Goal: Find specific page/section: Find specific page/section

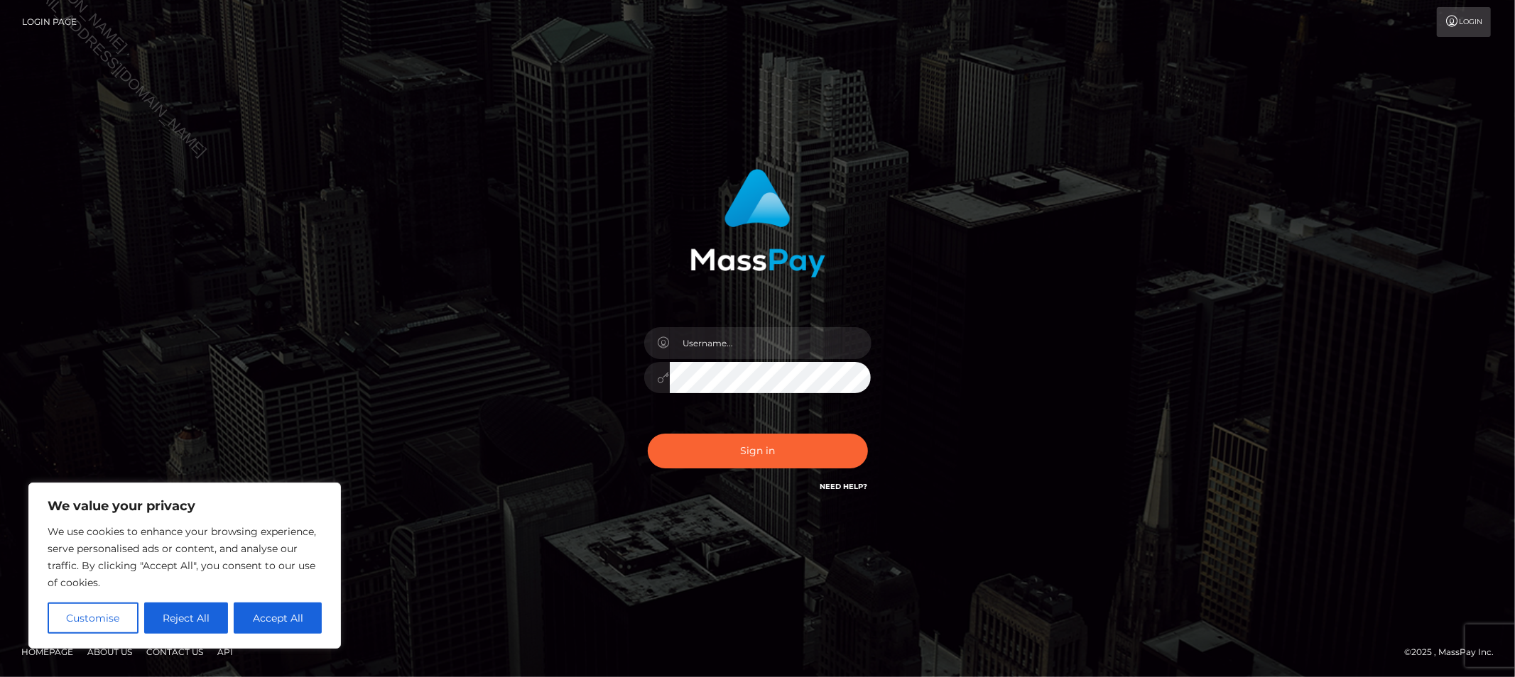
type input "Allyssa"
click at [675, 450] on button "Sign in" at bounding box center [758, 451] width 220 height 35
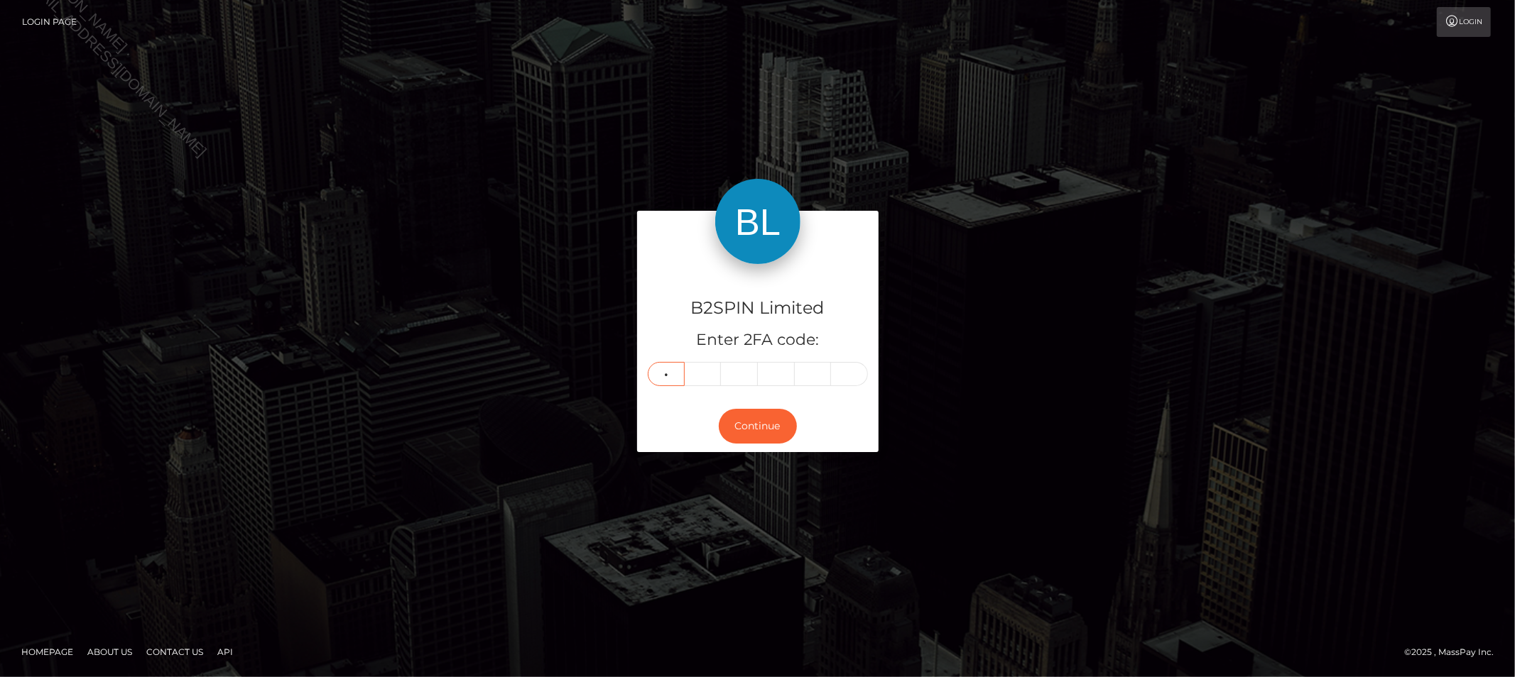
type input "1"
type input "0"
type input "2"
type input "5"
type input "9"
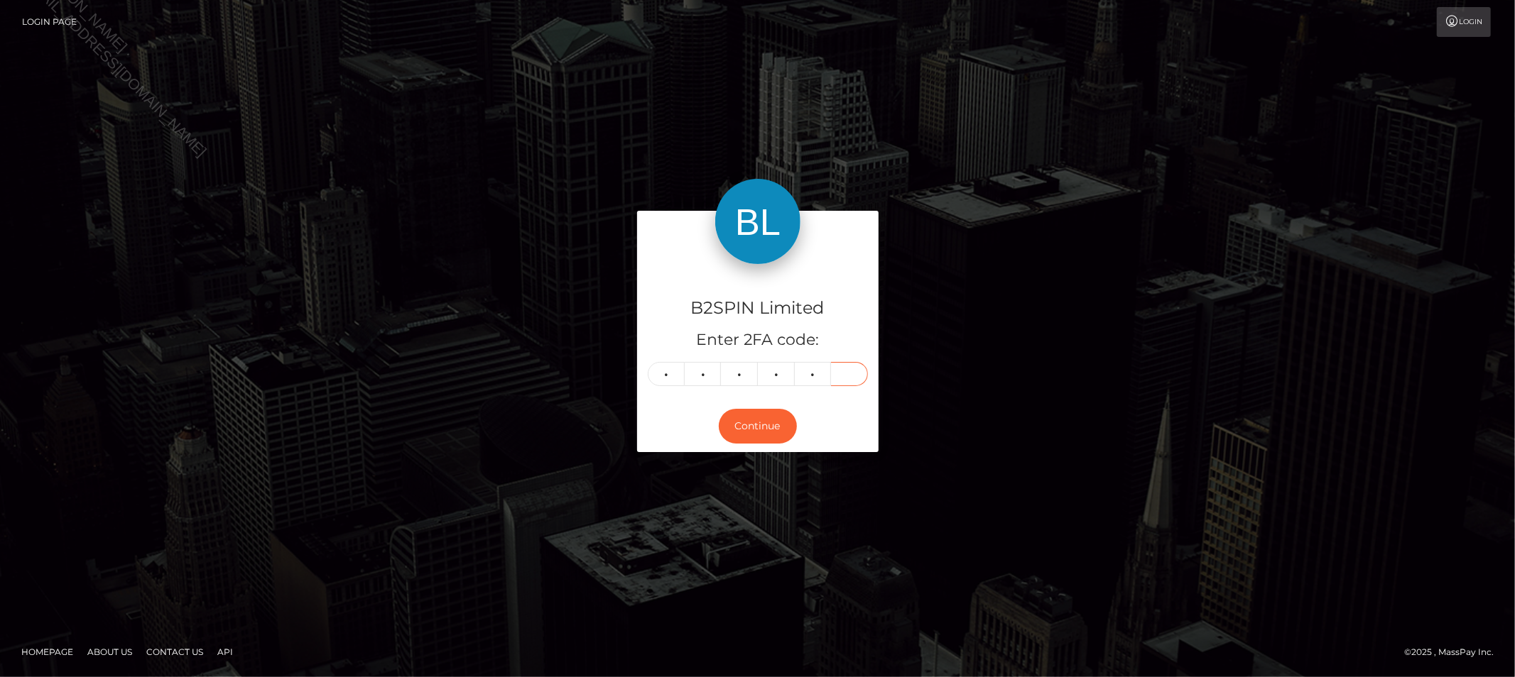
type input "4"
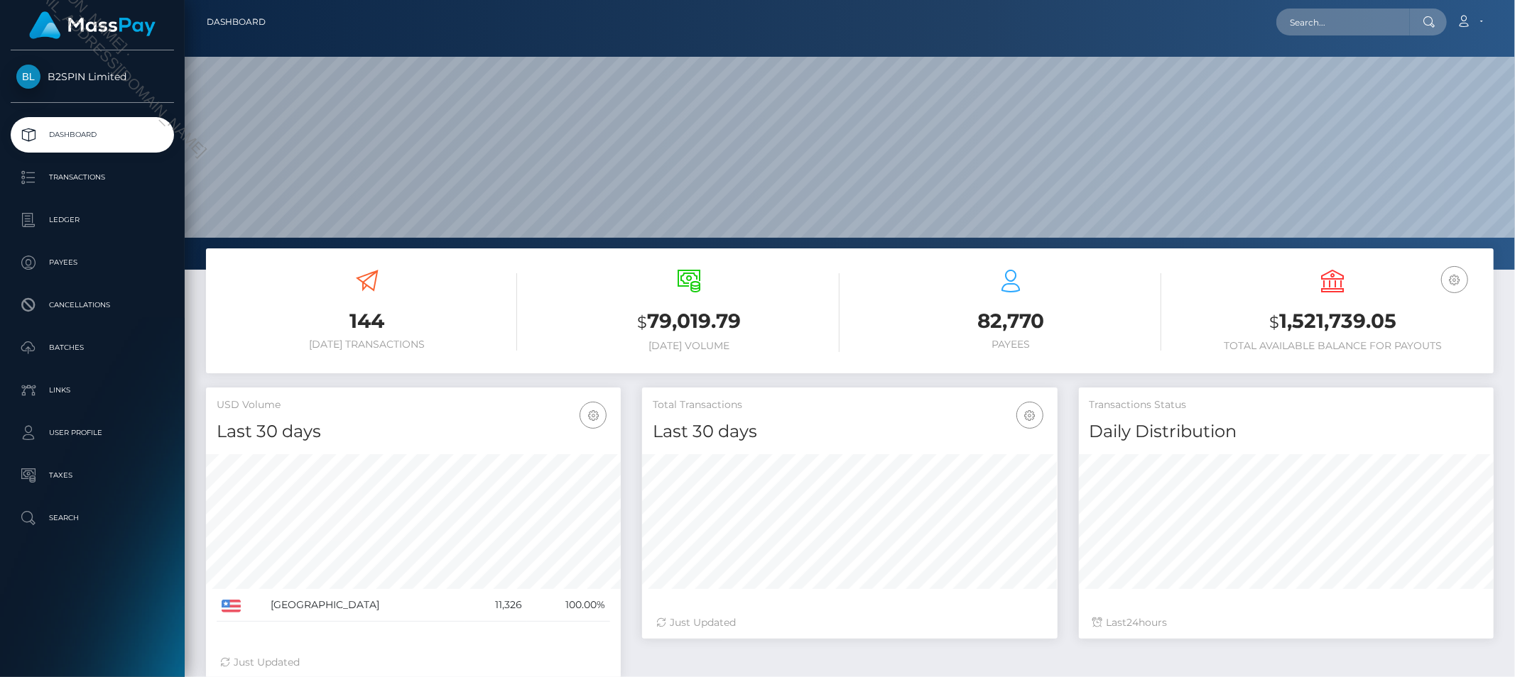
scroll to position [251, 415]
click at [1314, 26] on input "text" at bounding box center [1342, 22] width 133 height 27
paste input "7dee30b2-2fb5-4bad-905b-d0883fe67983"
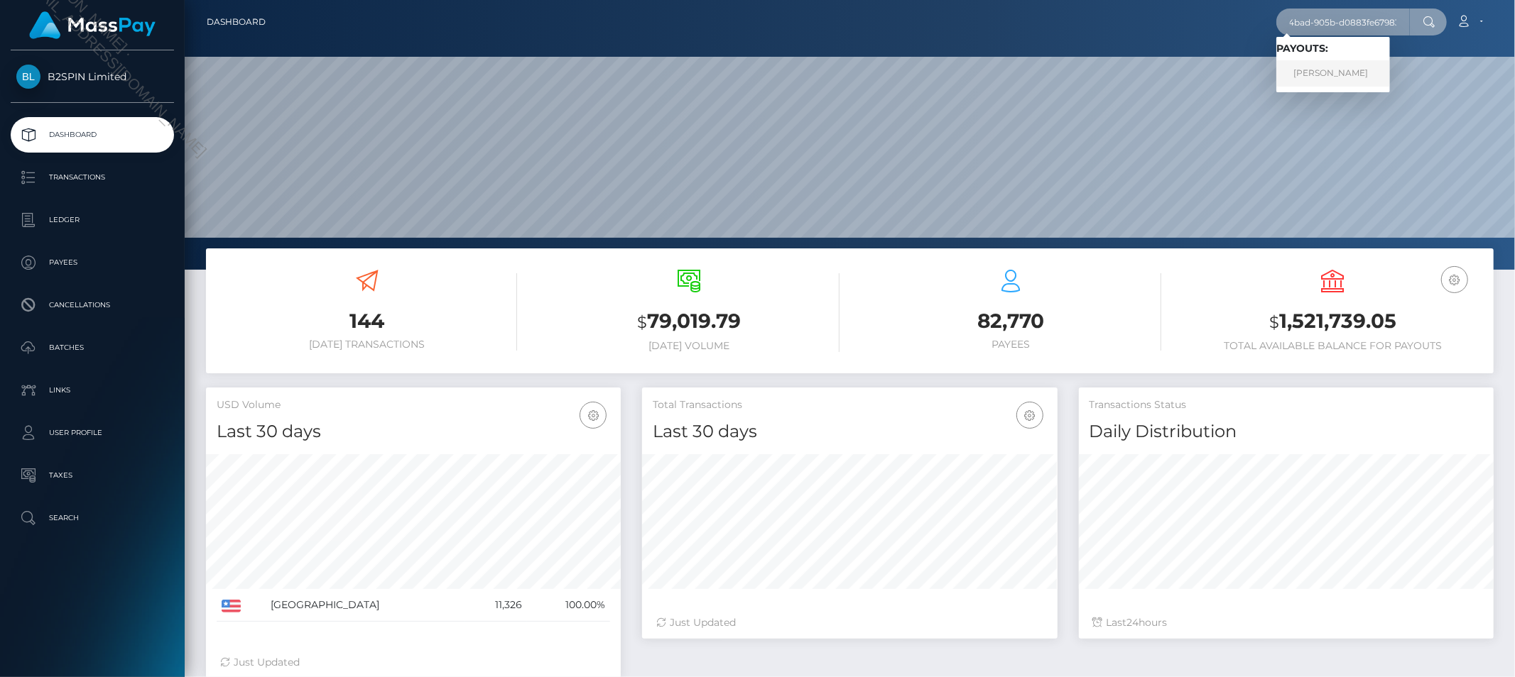
type input "7dee30b2-2fb5-4bad-905b-d0883fe67983"
click at [1312, 62] on link "ROLINDA PATRICE LITTLE" at bounding box center [1333, 73] width 114 height 26
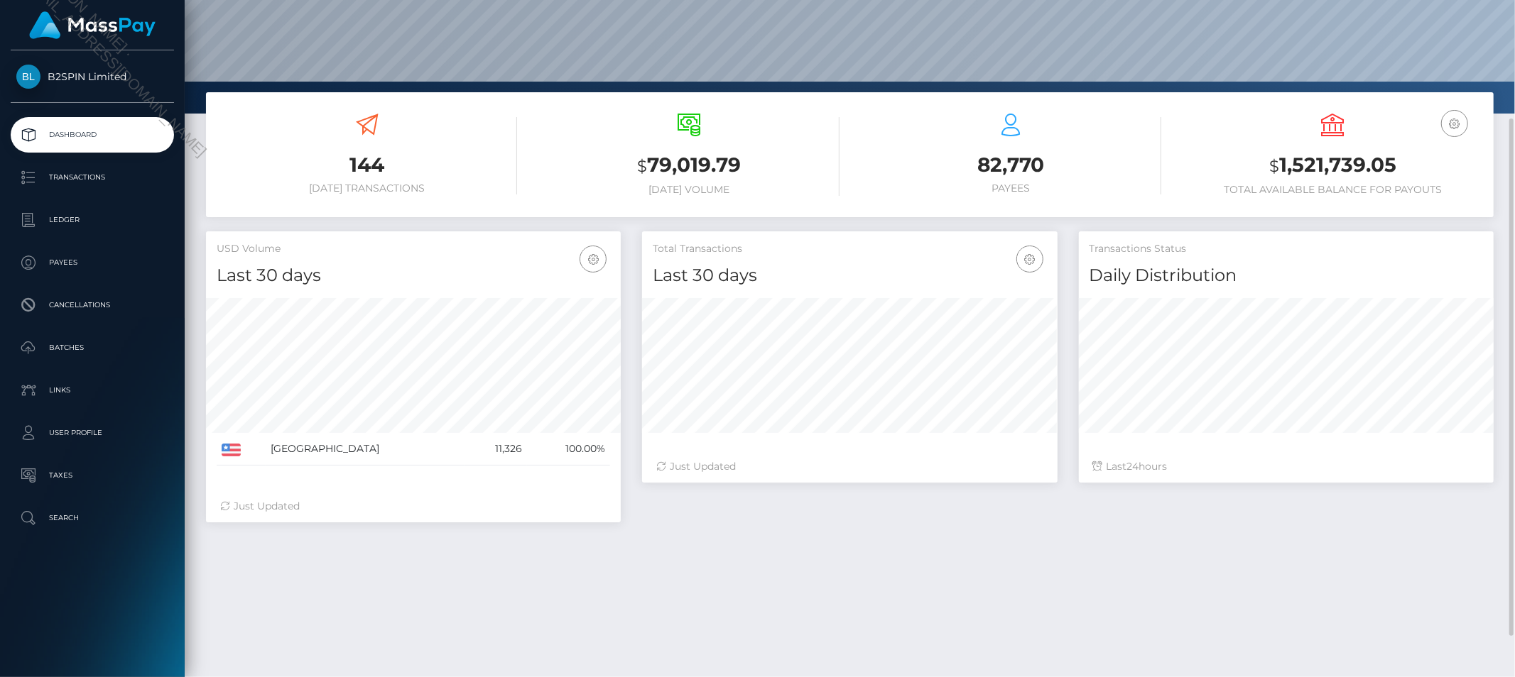
scroll to position [182, 0]
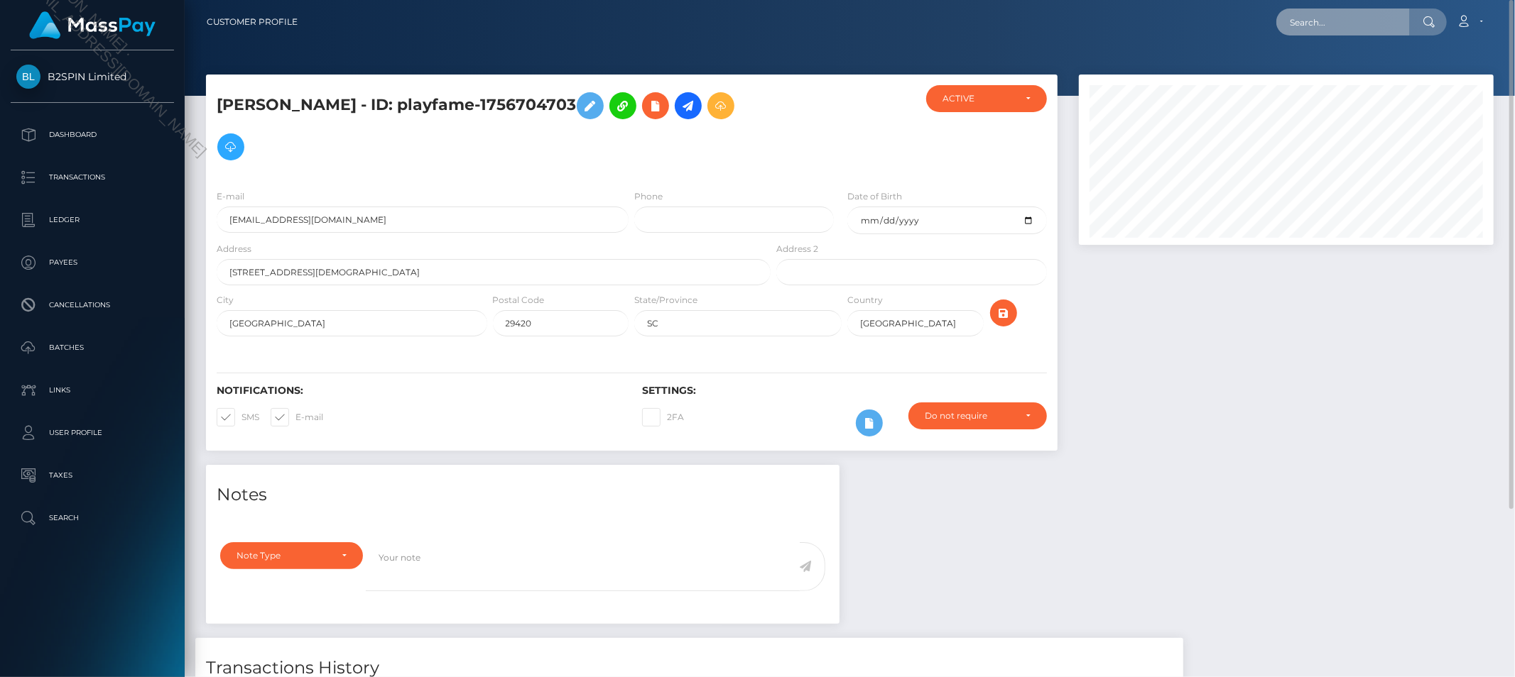
click at [1366, 19] on input "text" at bounding box center [1342, 22] width 133 height 27
paste input "7dee30b2-2fb5-4bad-905b-d0883fe67983"
type input "cac_7dee30b2-2fb5-4bad-905b-d0883fe67983"
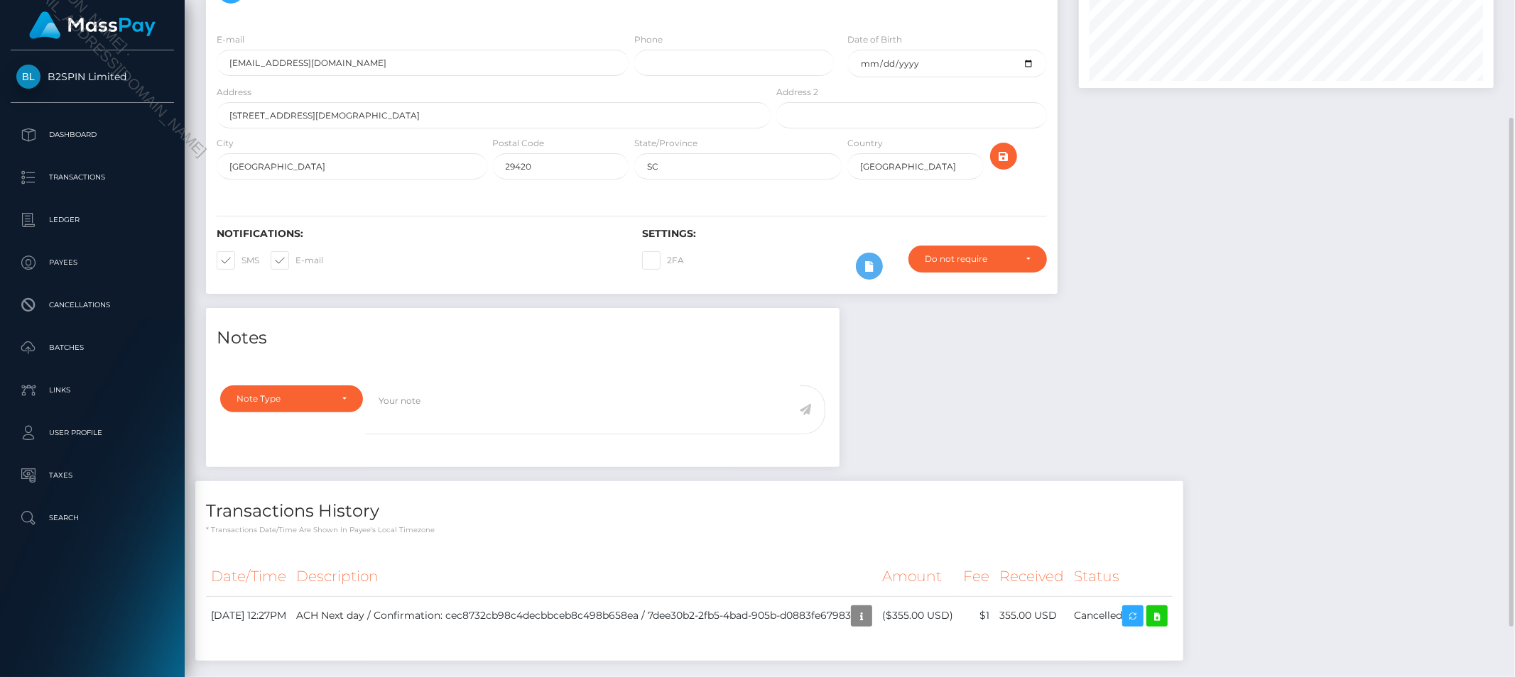
scroll to position [224, 0]
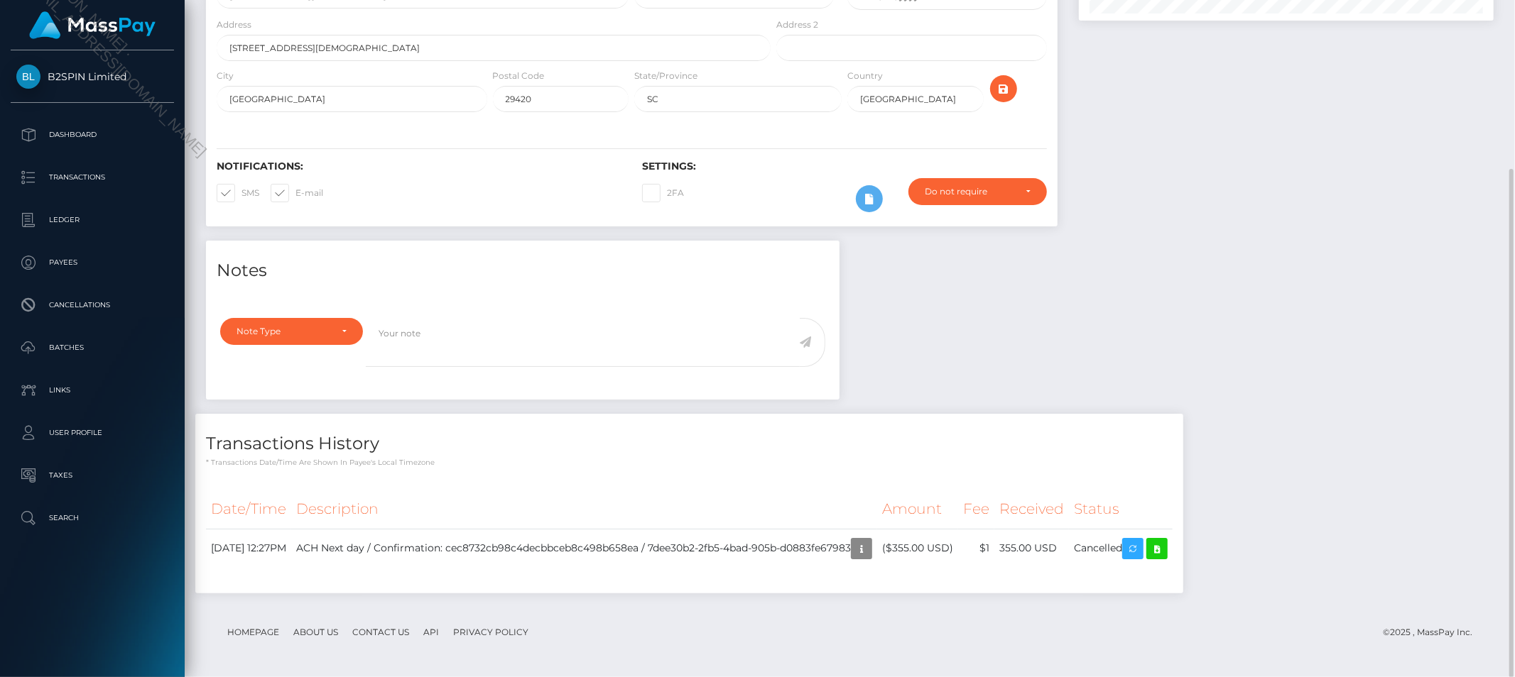
click at [1218, 76] on div at bounding box center [1286, 45] width 436 height 391
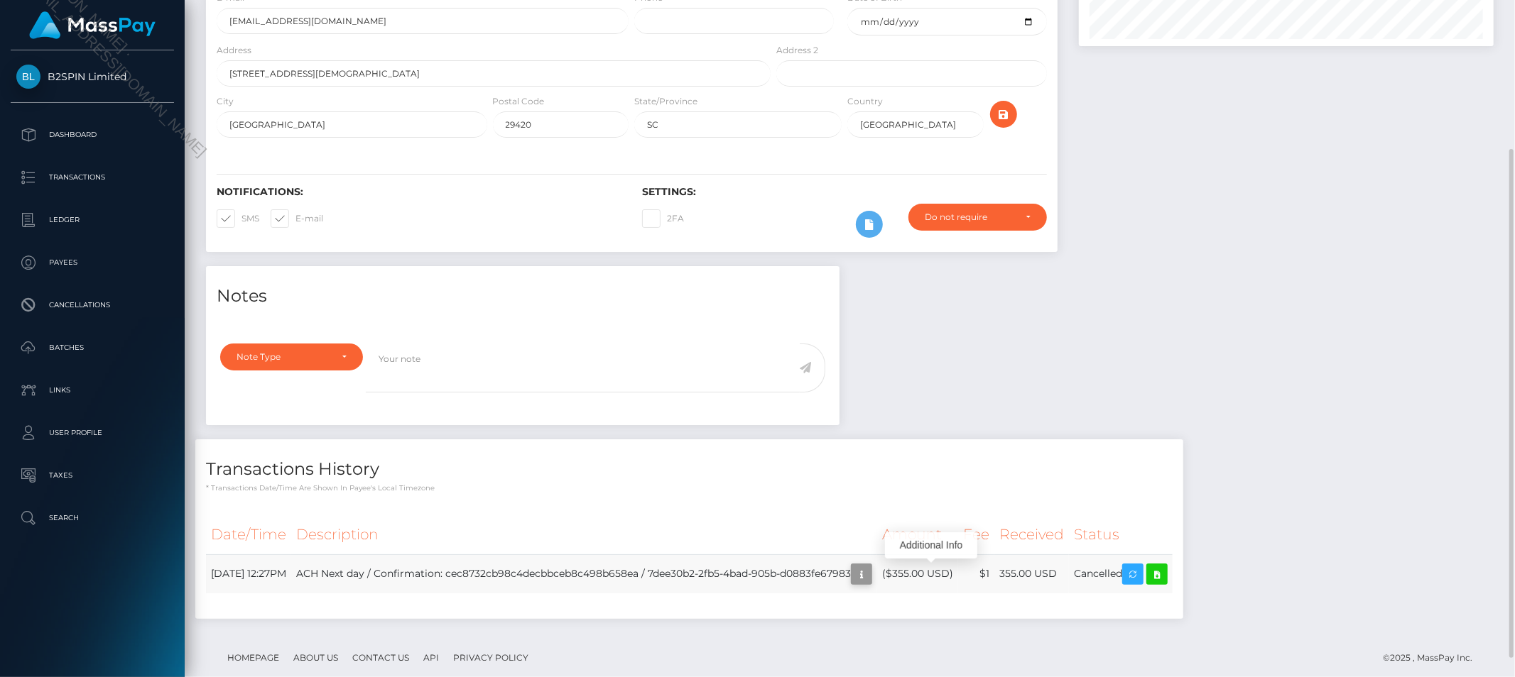
scroll to position [170, 415]
click at [870, 574] on icon "button" at bounding box center [861, 575] width 17 height 18
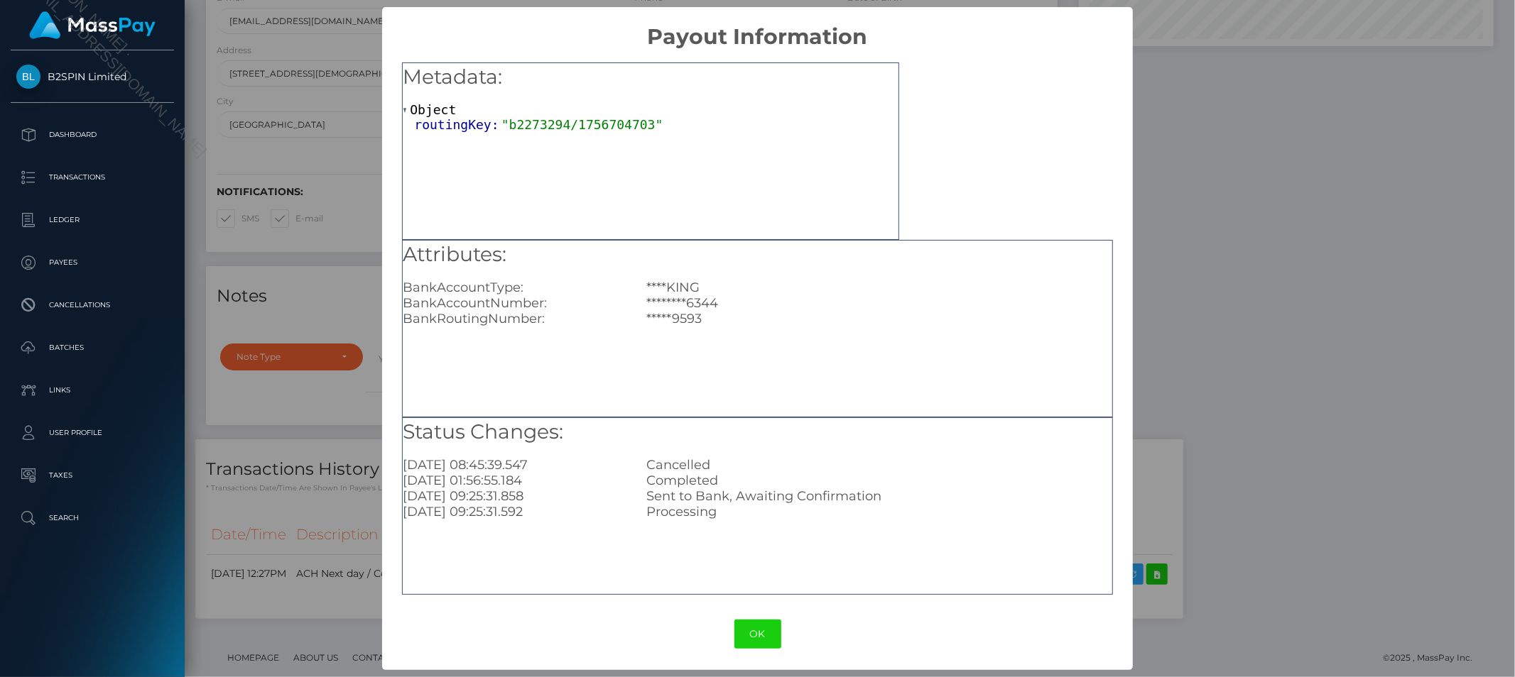
click at [1217, 347] on div "× Payout Information Metadata: Object routingKey: "b2273294/1756704703" Attribu…" at bounding box center [757, 338] width 1515 height 677
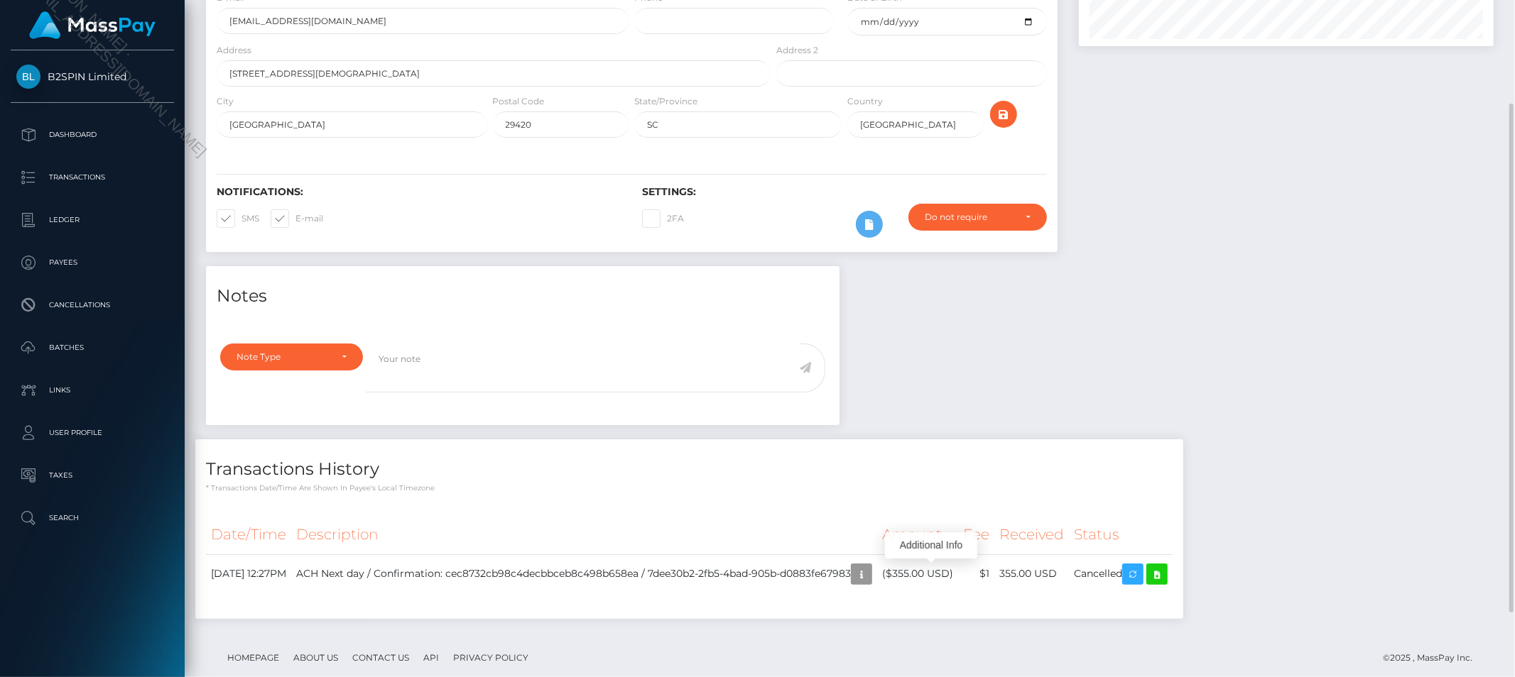
scroll to position [173, 0]
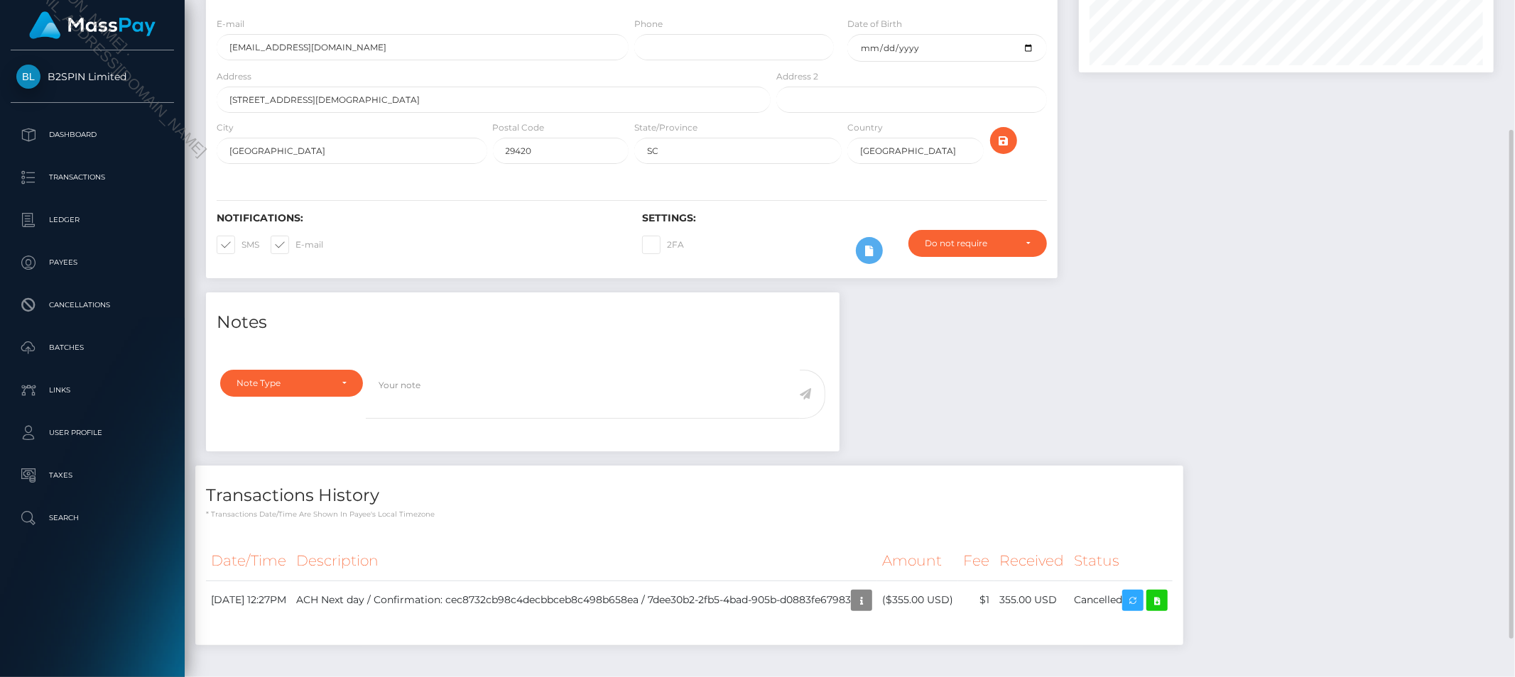
click at [1250, 218] on div at bounding box center [1286, 97] width 436 height 391
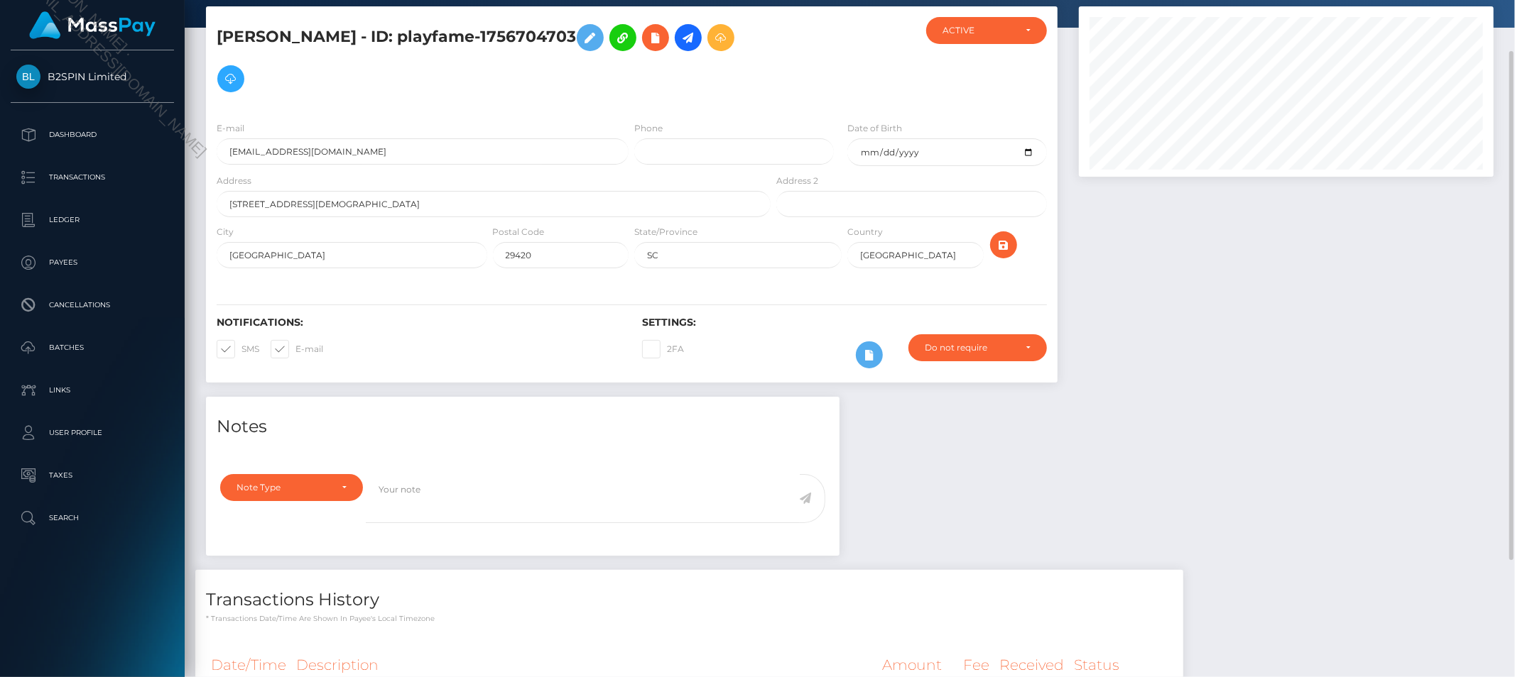
scroll to position [0, 0]
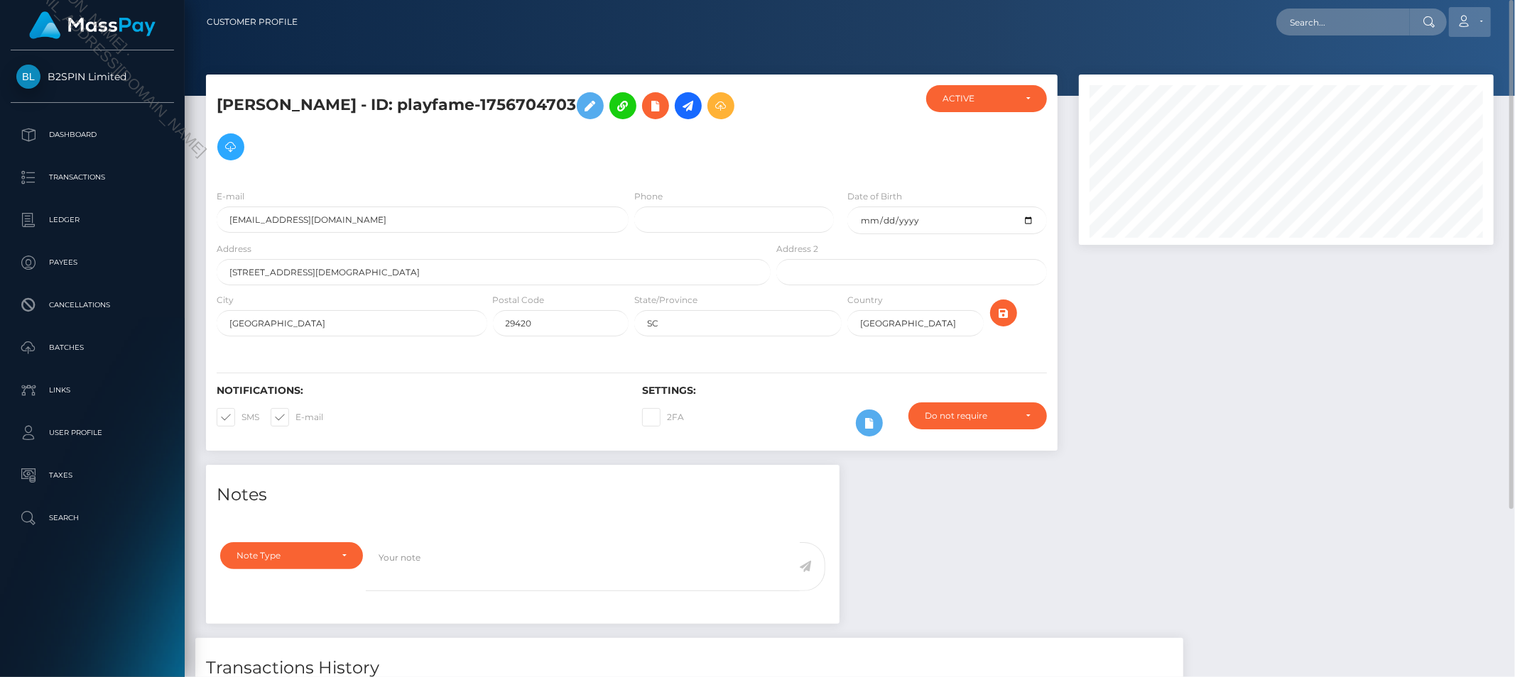
click at [1471, 25] on icon at bounding box center [1463, 21] width 15 height 11
click at [1414, 93] on link "Logout" at bounding box center [1436, 91] width 114 height 26
